Goal: Obtain resource: Obtain resource

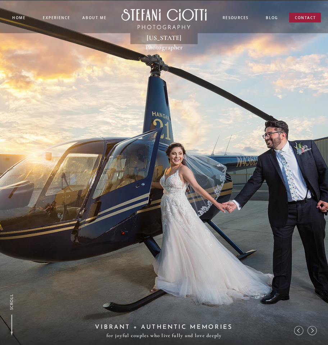
click at [242, 18] on nav "resources" at bounding box center [235, 18] width 27 height 6
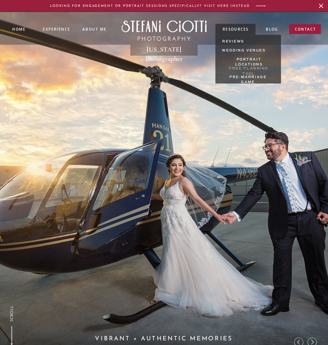
click at [239, 67] on nav "Free Planning tool" at bounding box center [248, 69] width 53 height 6
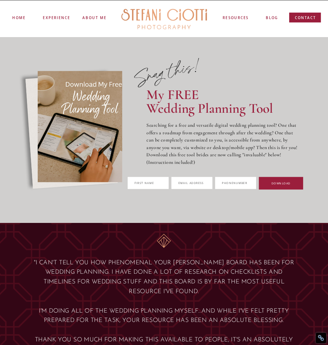
click at [150, 15] on div at bounding box center [164, 18] width 94 height 27
